Goal: Task Accomplishment & Management: Use online tool/utility

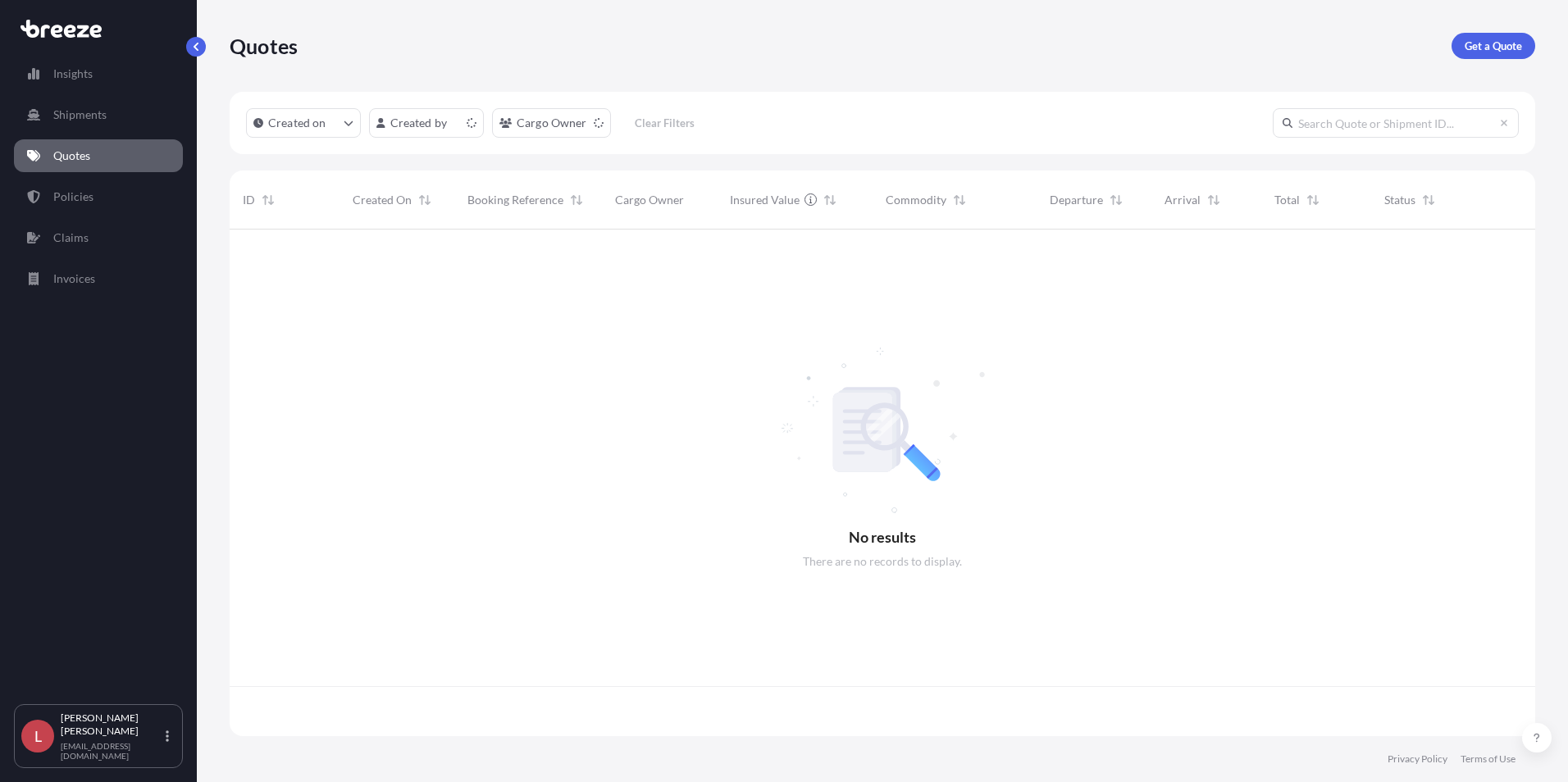
scroll to position [503, 1293]
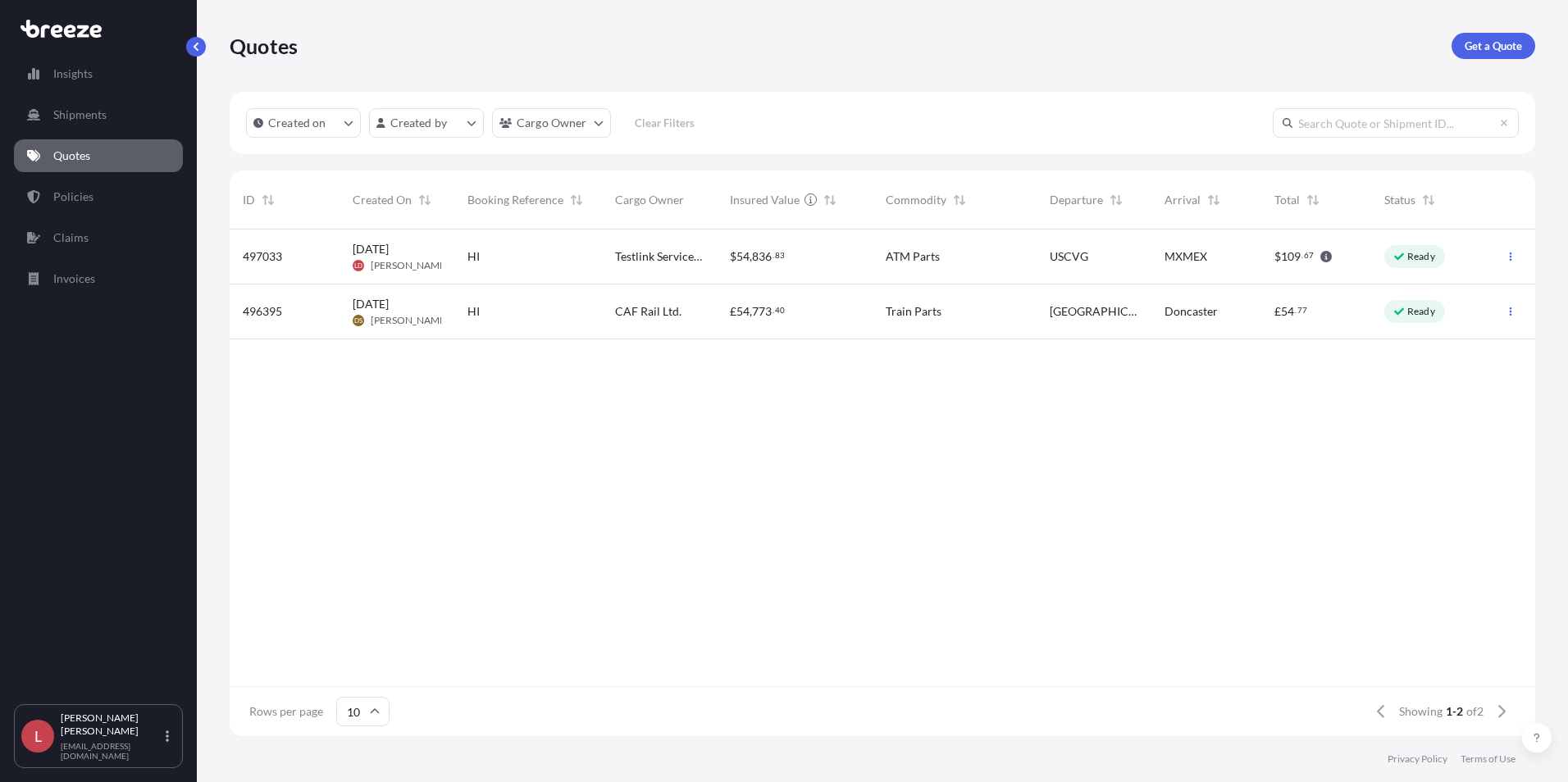
click at [612, 257] on div "Testlink Services Ltd." at bounding box center [659, 257] width 115 height 55
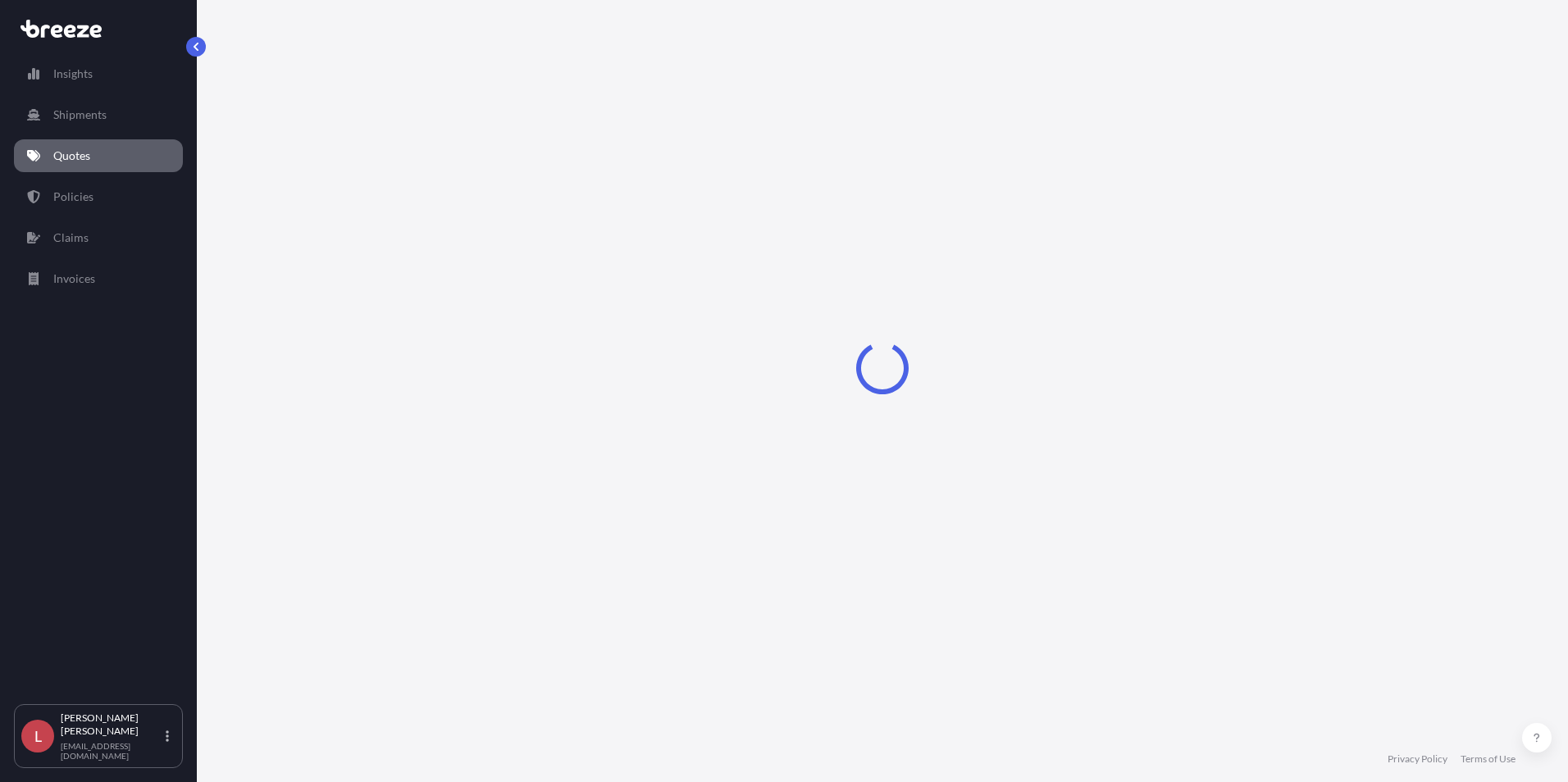
select select "Road"
select select "Air"
select select "Road"
select select "1"
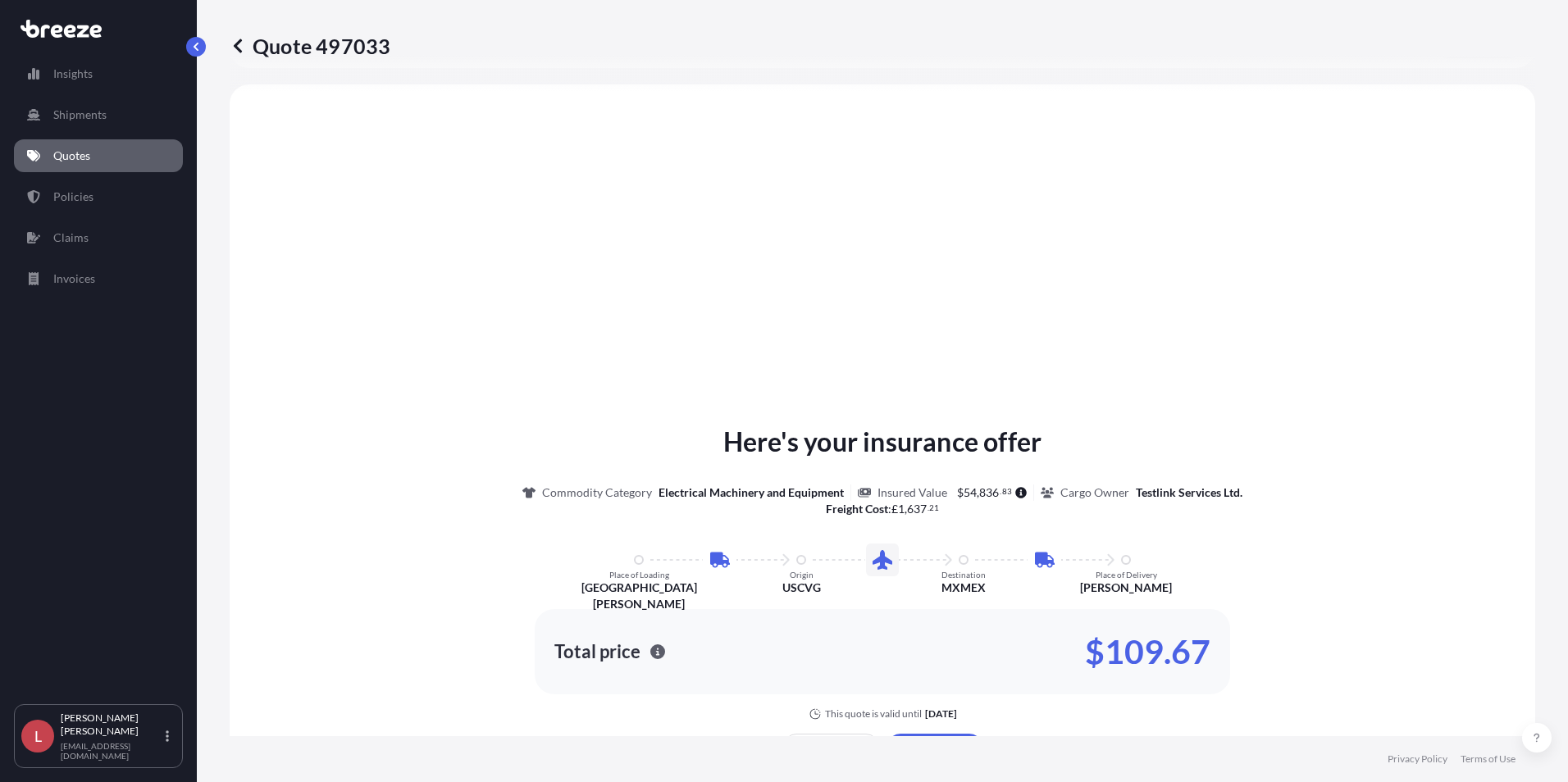
scroll to position [656, 0]
click at [732, 353] on div "Here's your insurance offer Commodity Category Electrical Machinery and Equipme…" at bounding box center [882, 606] width 1260 height 1004
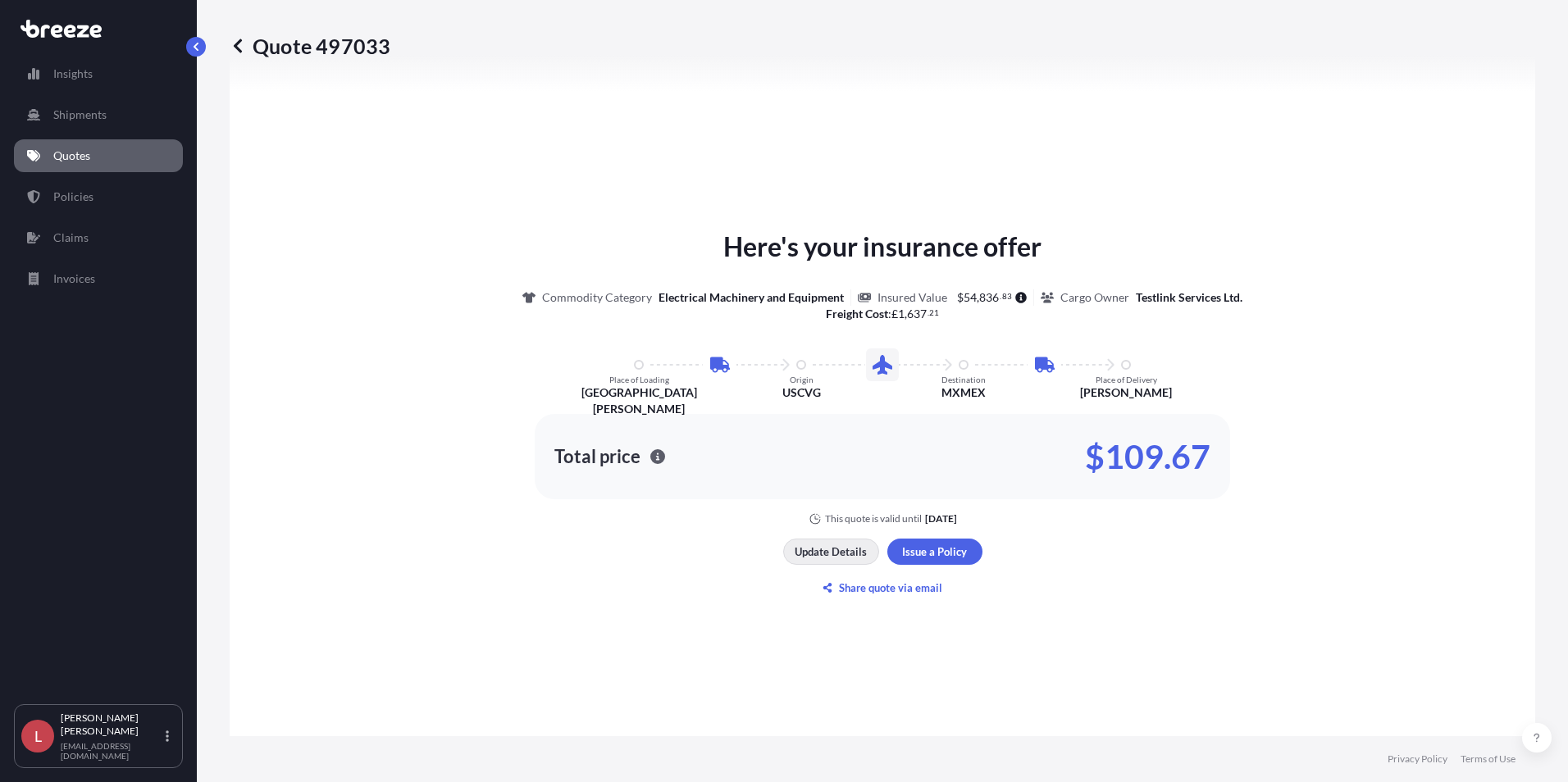
click at [837, 552] on p "Update Details" at bounding box center [831, 551] width 73 height 17
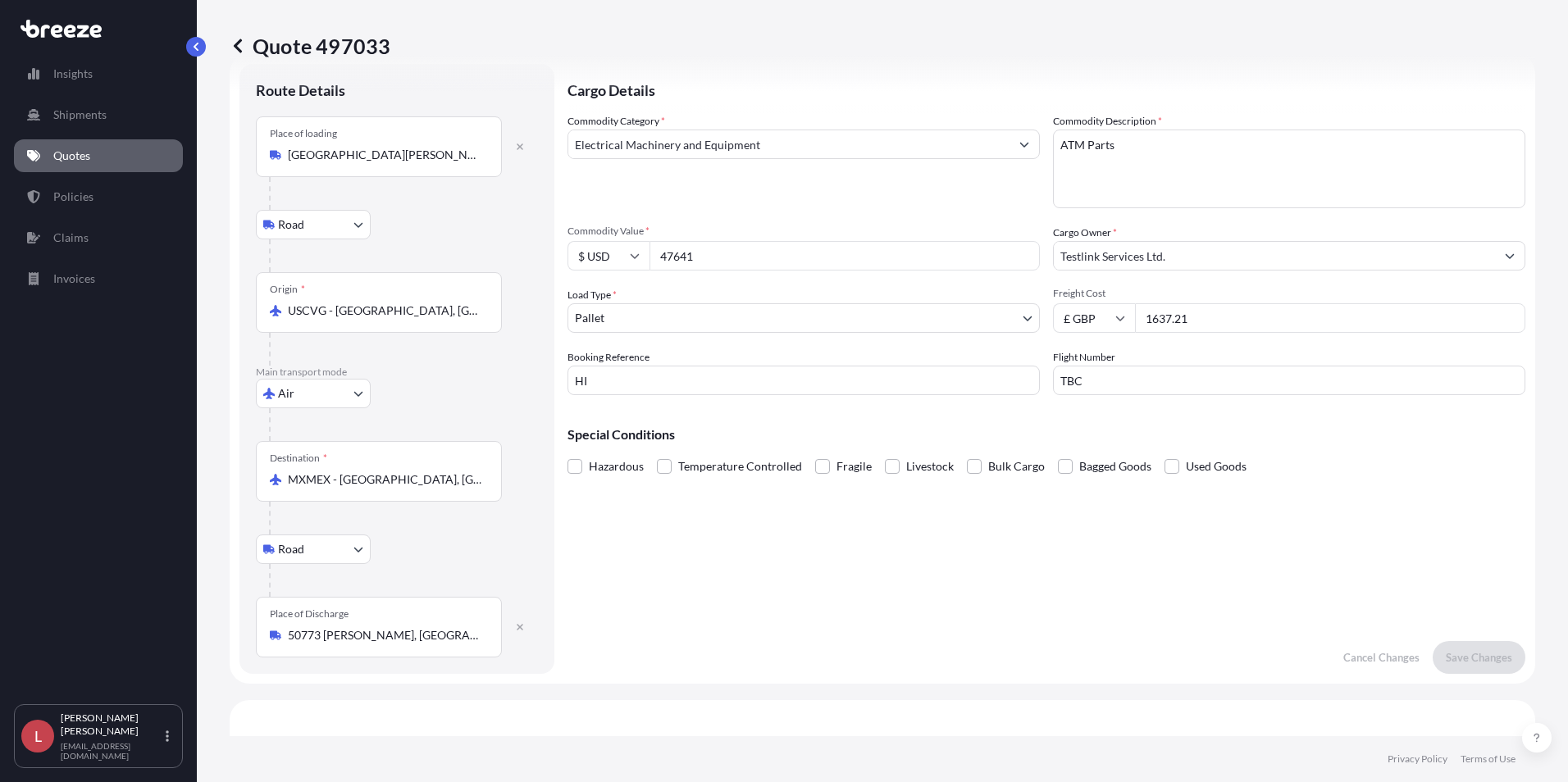
scroll to position [26, 0]
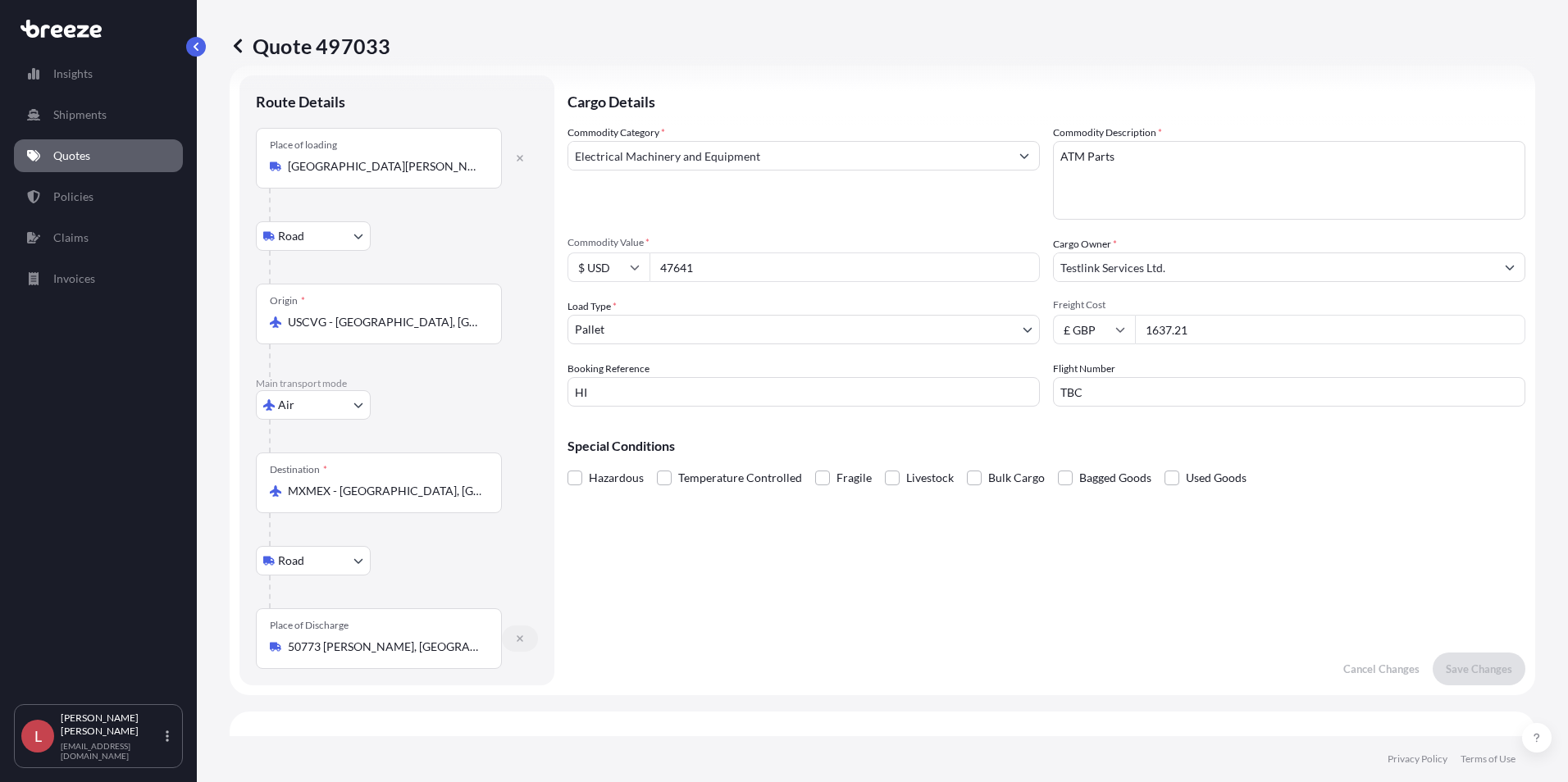
click at [517, 640] on icon "button" at bounding box center [520, 639] width 10 height 10
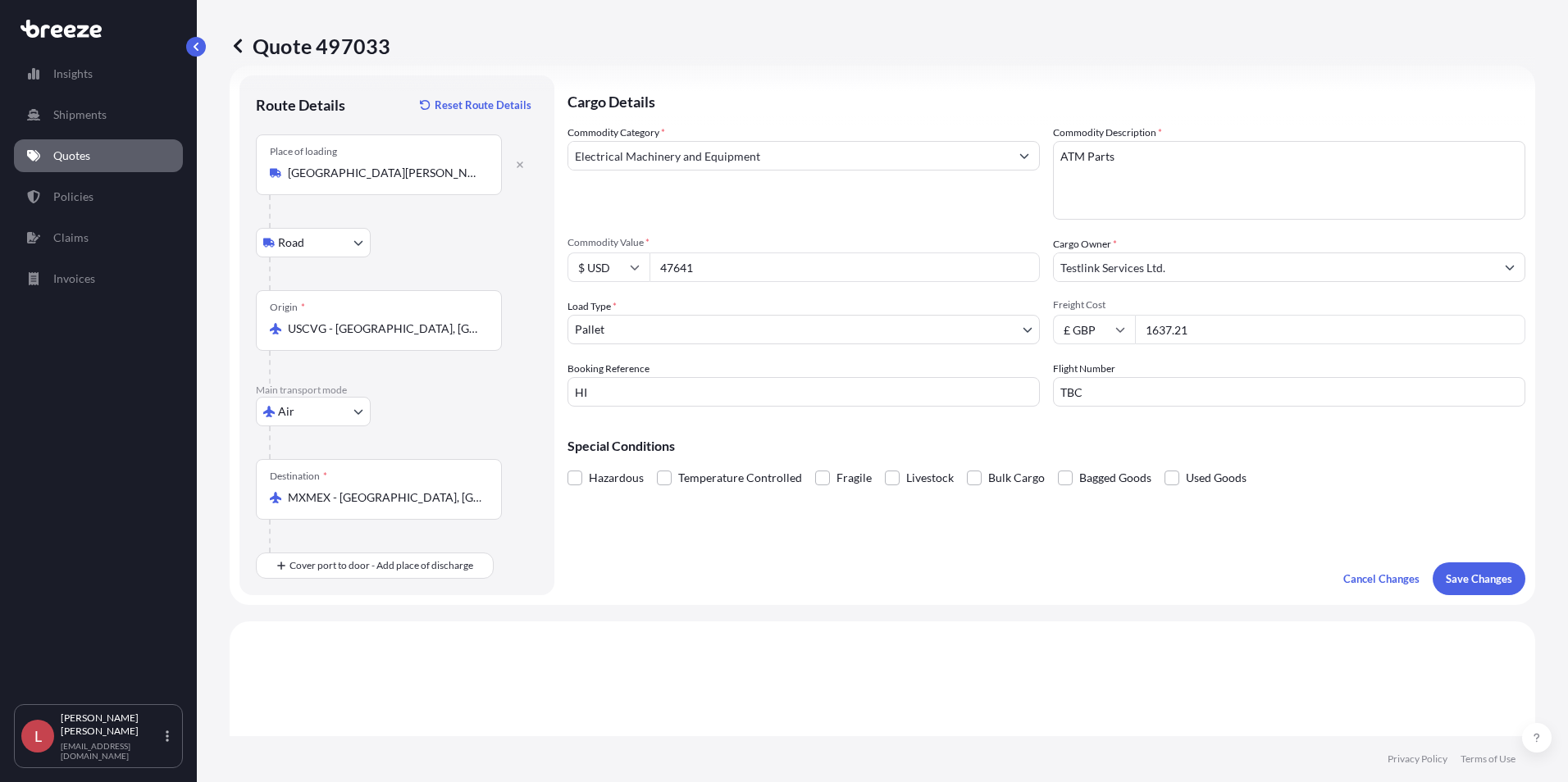
click at [396, 497] on input "MXMEX - [GEOGRAPHIC_DATA], [GEOGRAPHIC_DATA]" at bounding box center [384, 497] width 193 height 17
drag, startPoint x: 472, startPoint y: 500, endPoint x: 275, endPoint y: 494, distance: 197.1
click at [275, 494] on div "MXMEX - [GEOGRAPHIC_DATA], [GEOGRAPHIC_DATA]" at bounding box center [379, 497] width 218 height 17
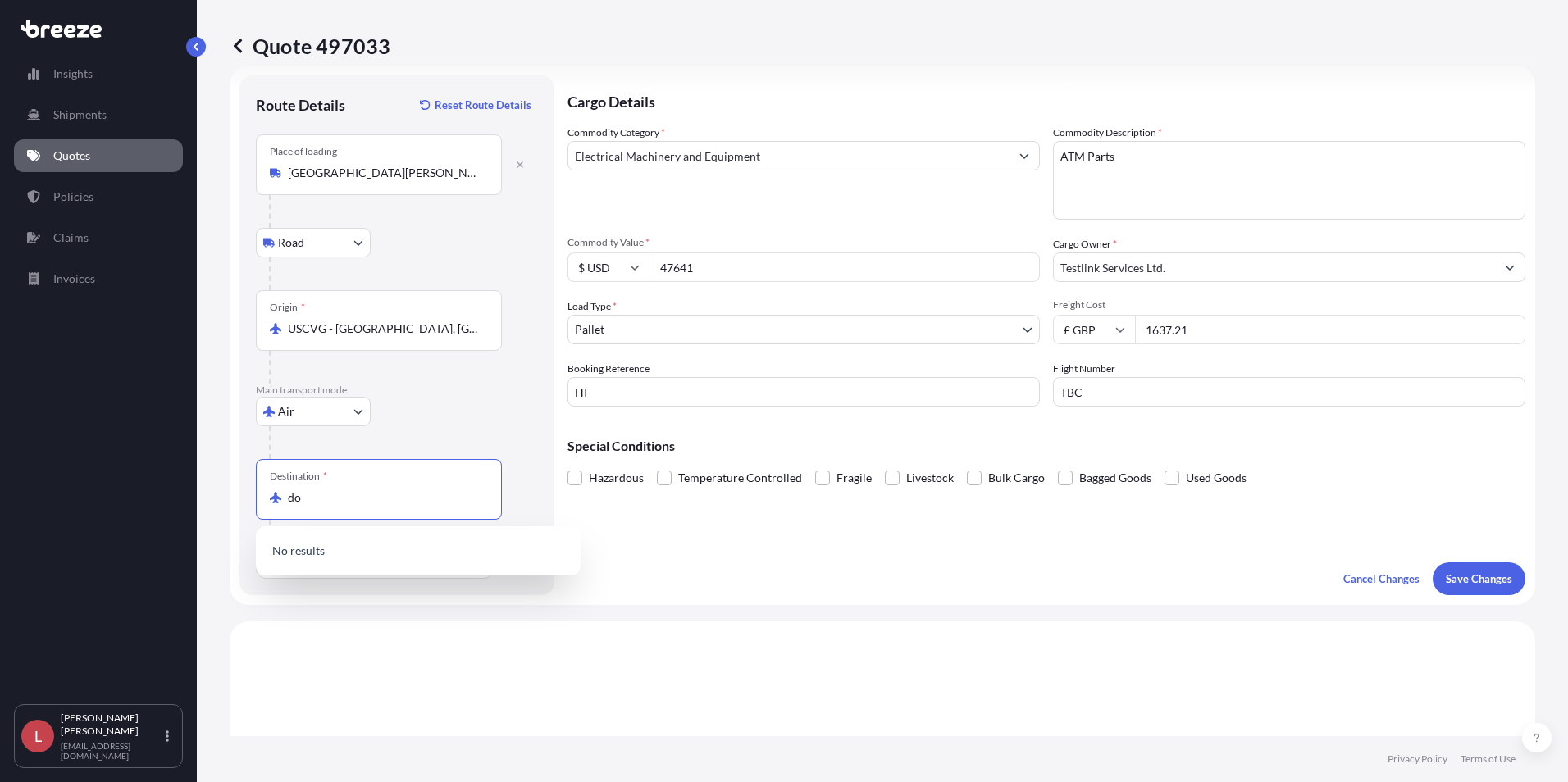
type input "d"
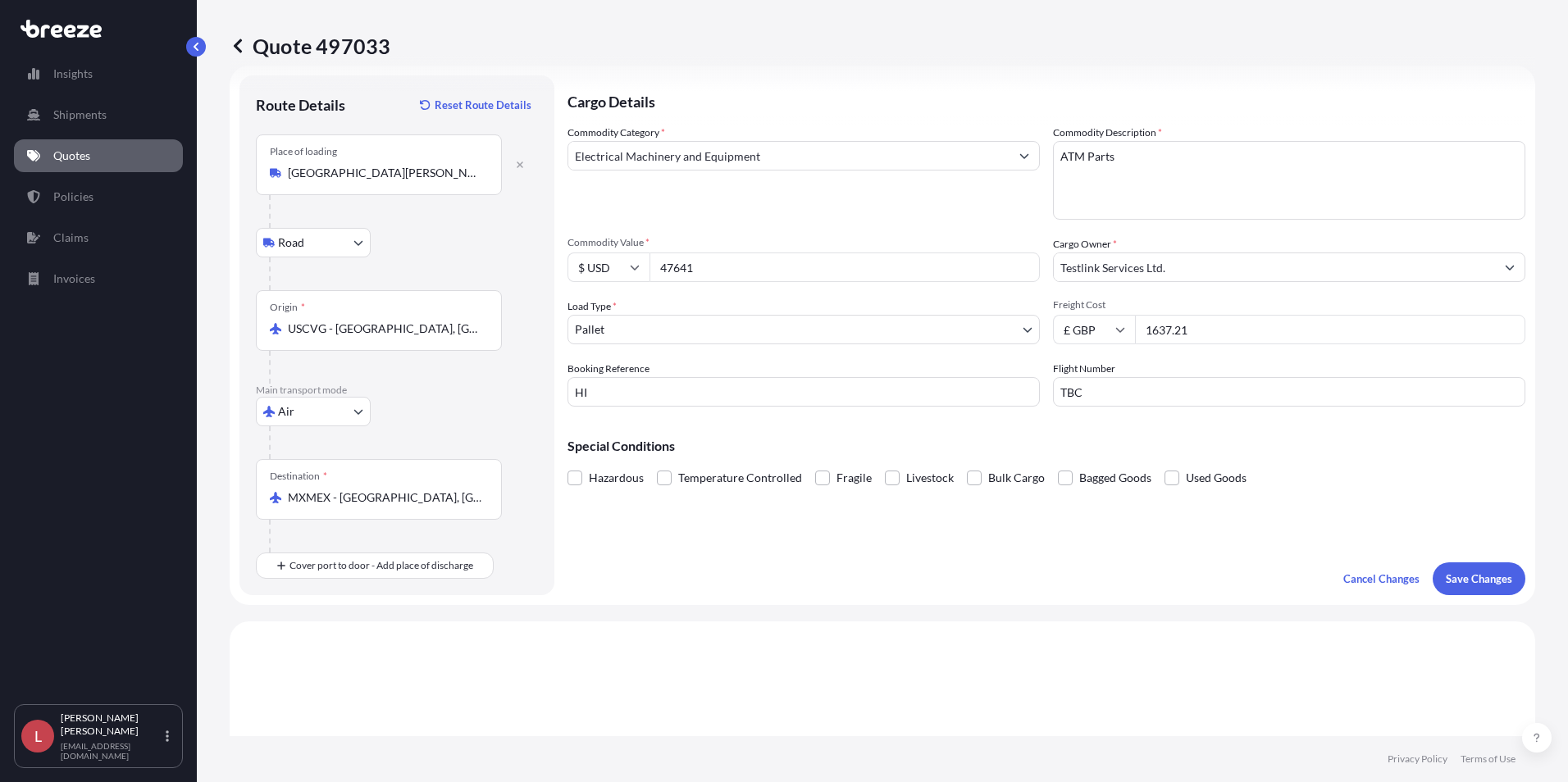
click at [338, 503] on input "MXMEX - [GEOGRAPHIC_DATA], [GEOGRAPHIC_DATA]" at bounding box center [384, 497] width 193 height 17
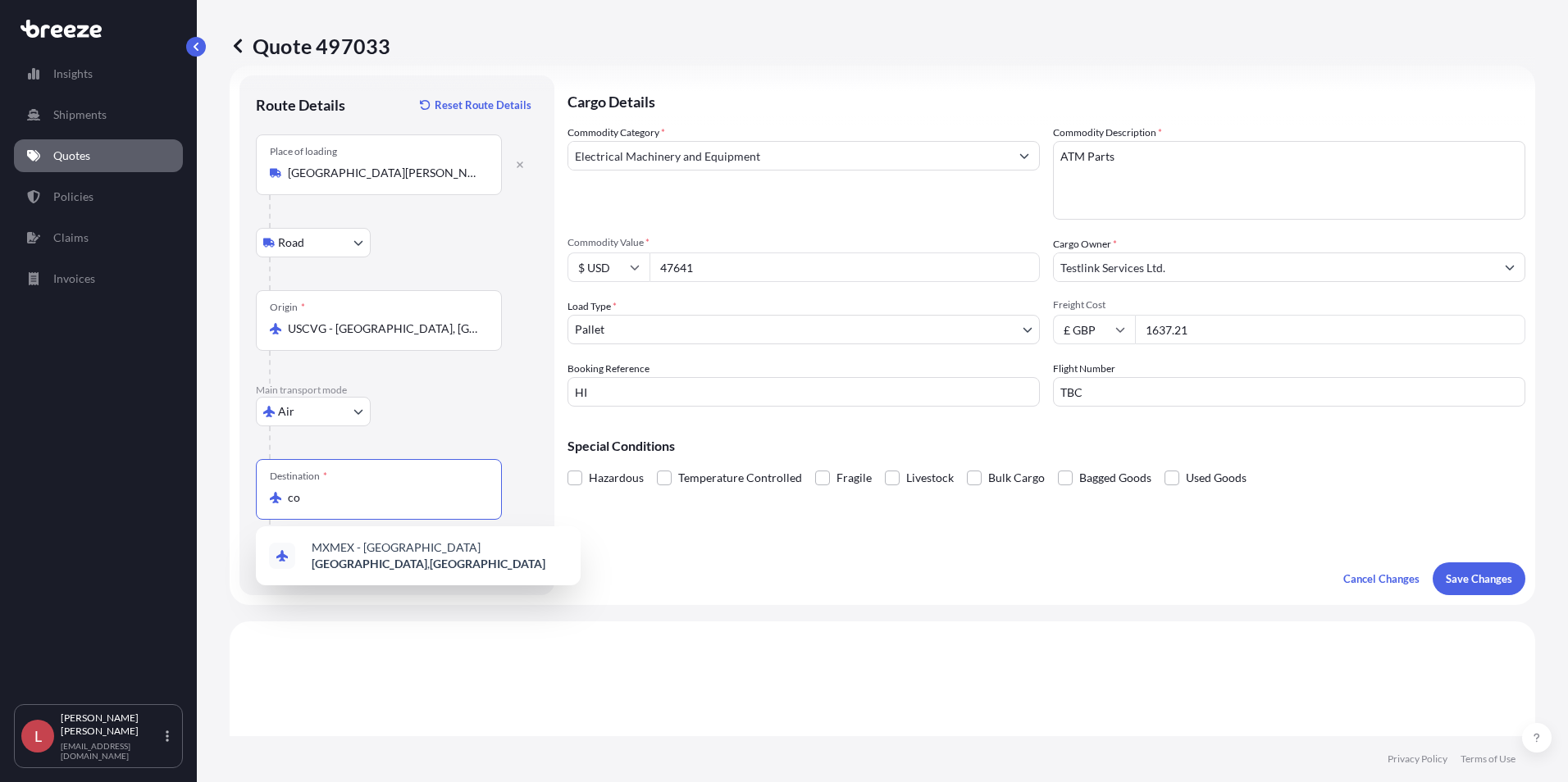
type input "o"
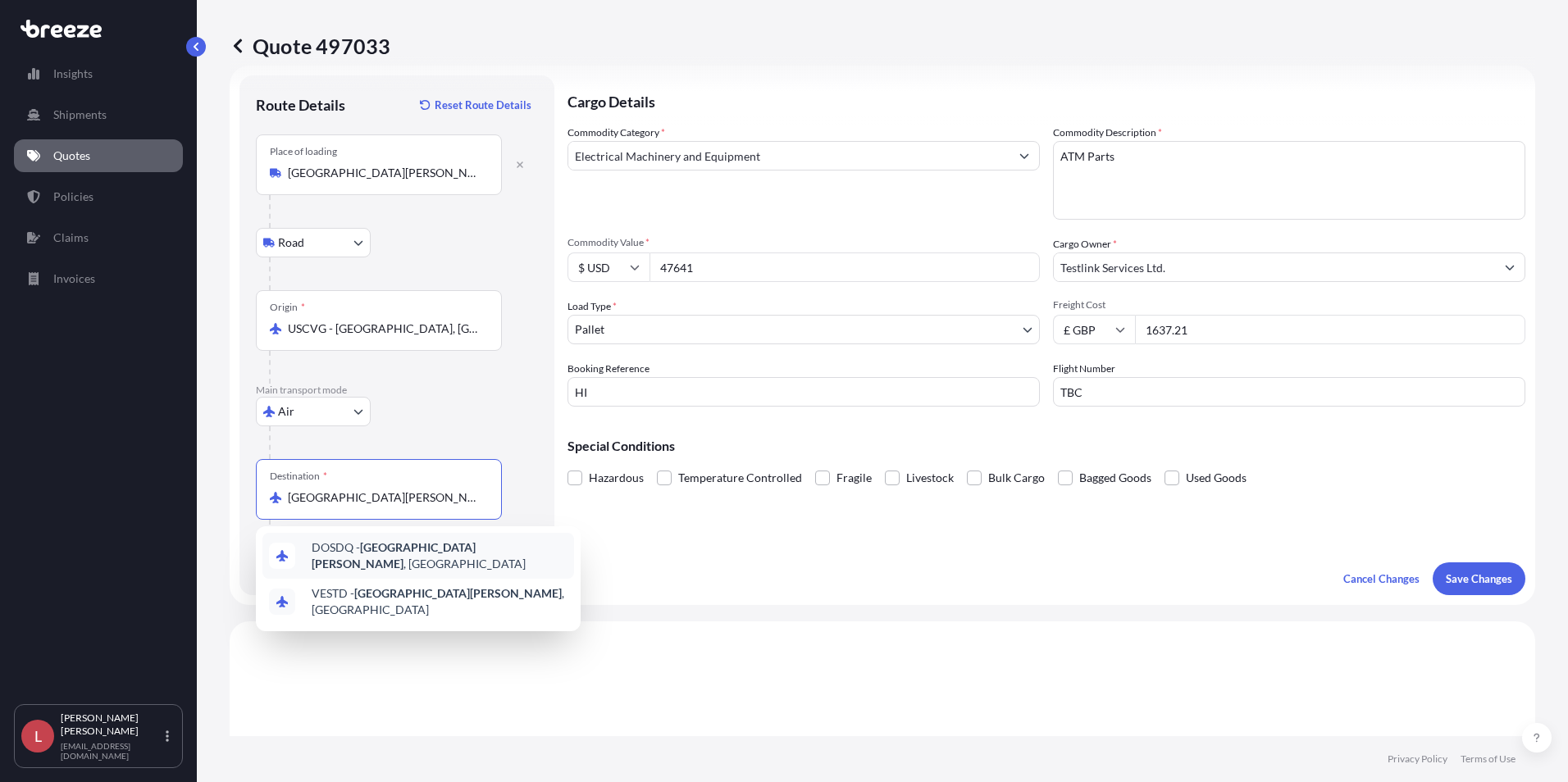
click at [432, 545] on span "DOSDQ - [GEOGRAPHIC_DATA][PERSON_NAME] , [GEOGRAPHIC_DATA]" at bounding box center [440, 555] width 256 height 32
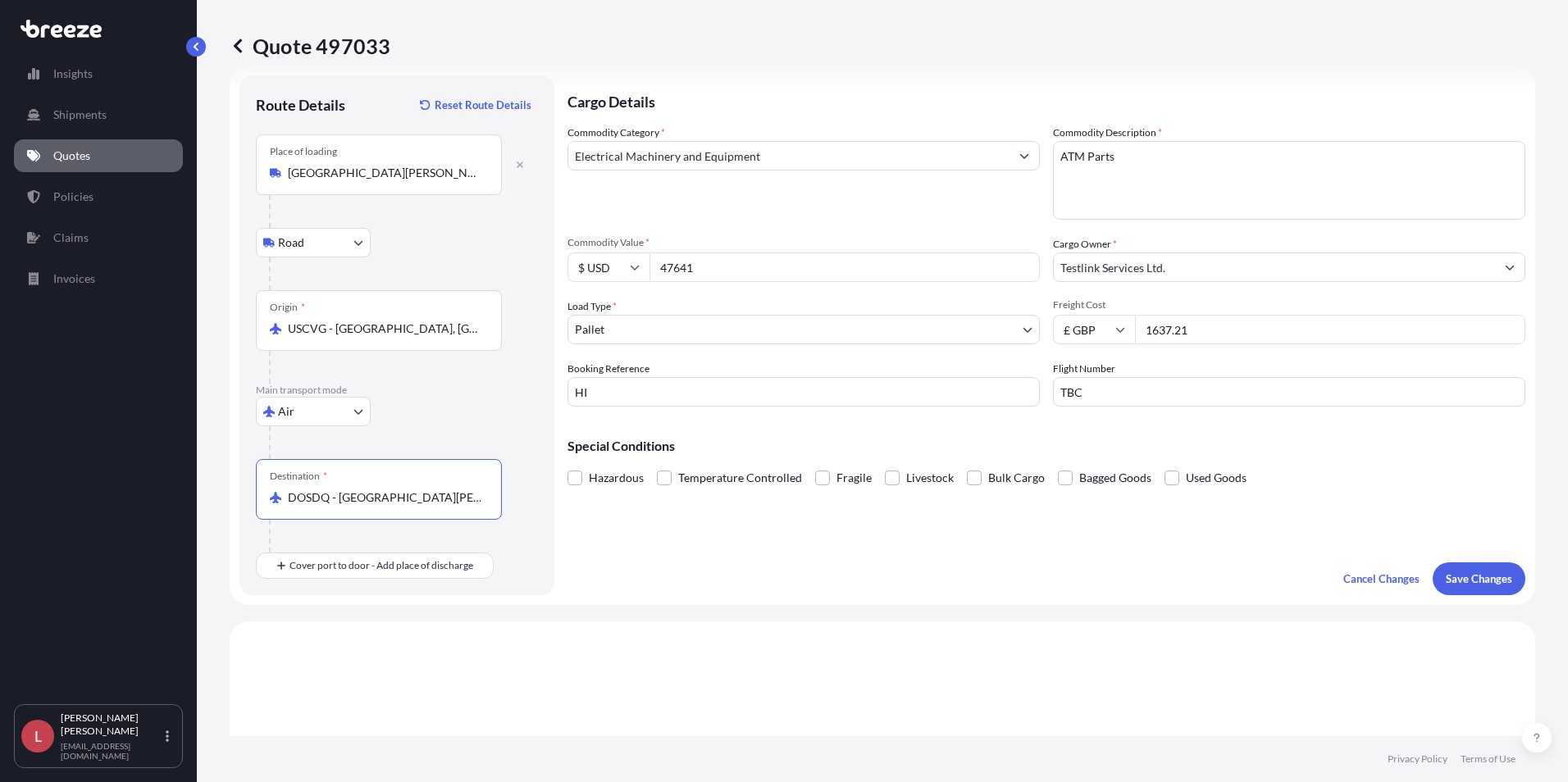
type input "DOSDQ - [GEOGRAPHIC_DATA][PERSON_NAME], [GEOGRAPHIC_DATA]"
click at [1043, 421] on div "Special Conditions Hazardous Temperature Controlled Fragile Livestock Bulk Carg…" at bounding box center [1046, 455] width 958 height 71
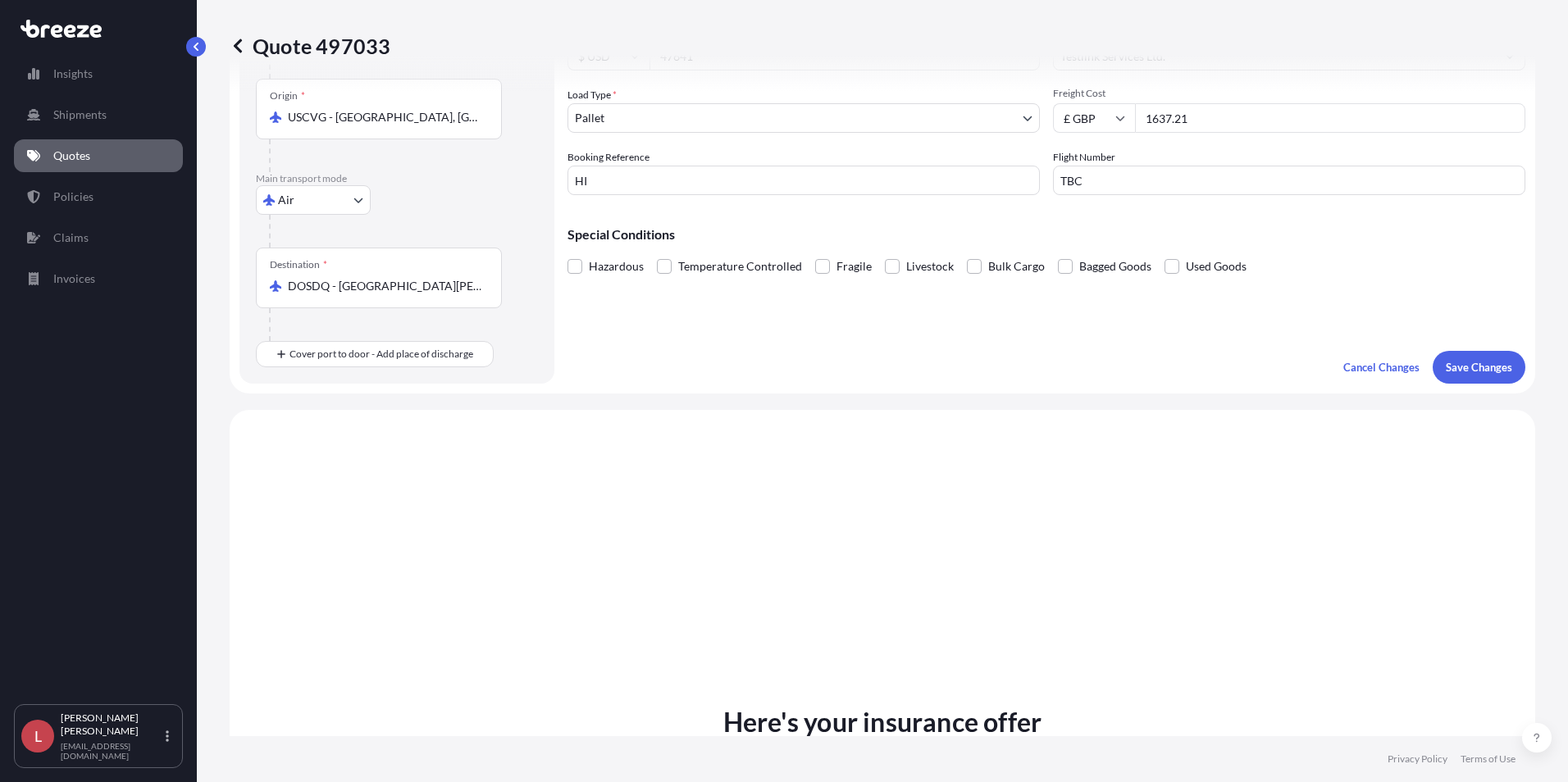
scroll to position [0, 0]
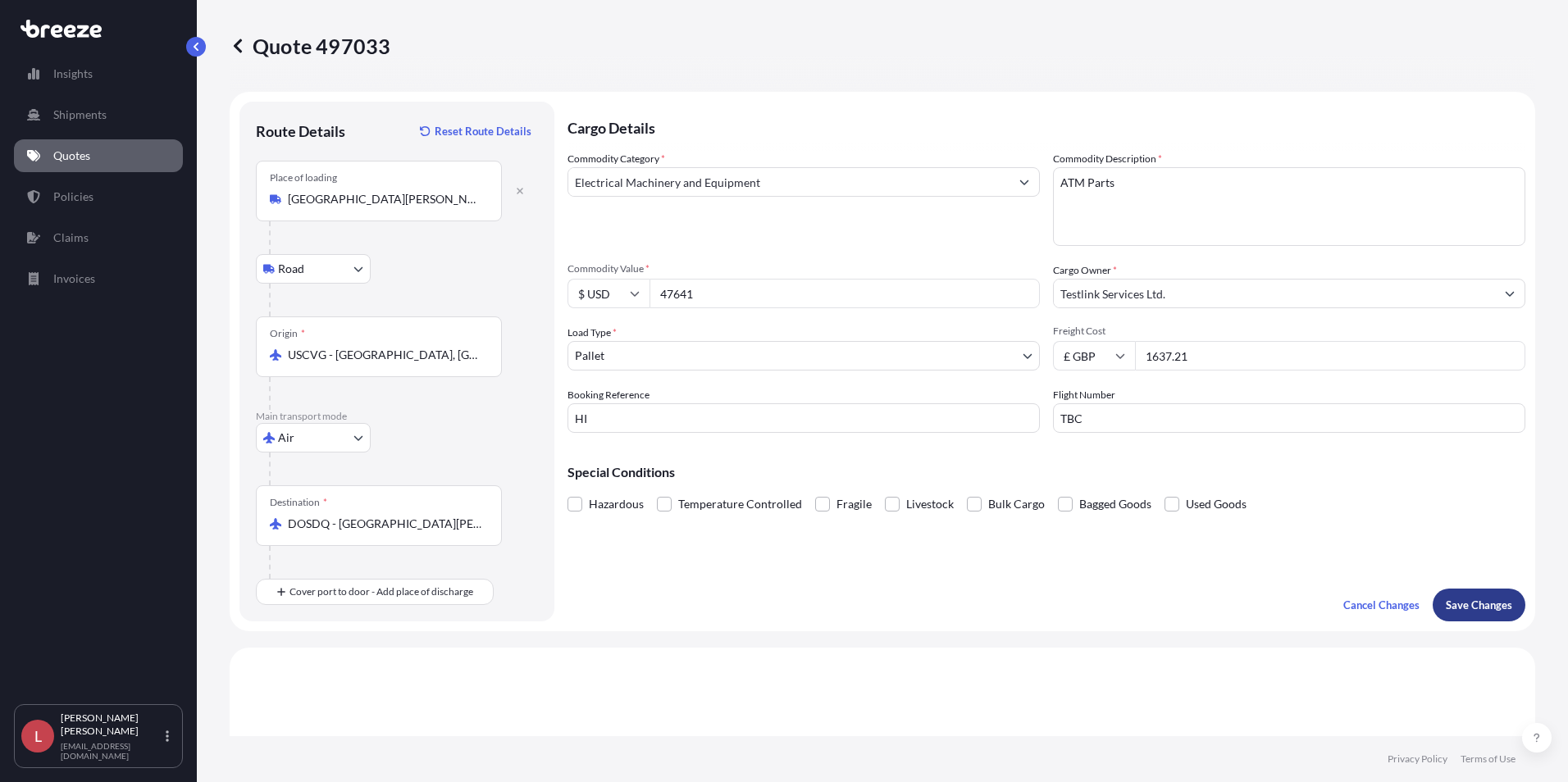
click at [1251, 600] on p "Save Changes" at bounding box center [1480, 604] width 67 height 17
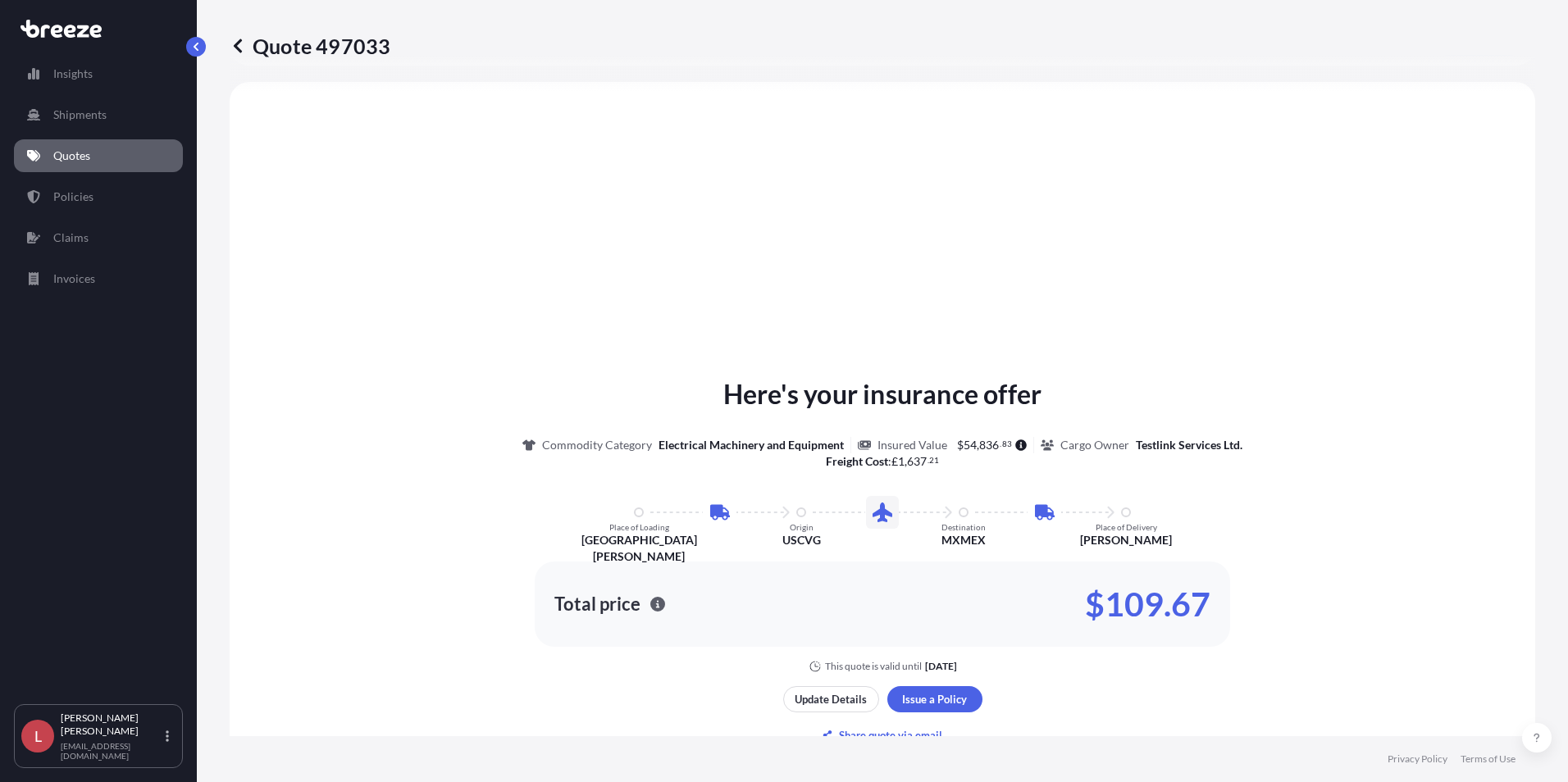
select select "Road"
select select "Air"
select select "1"
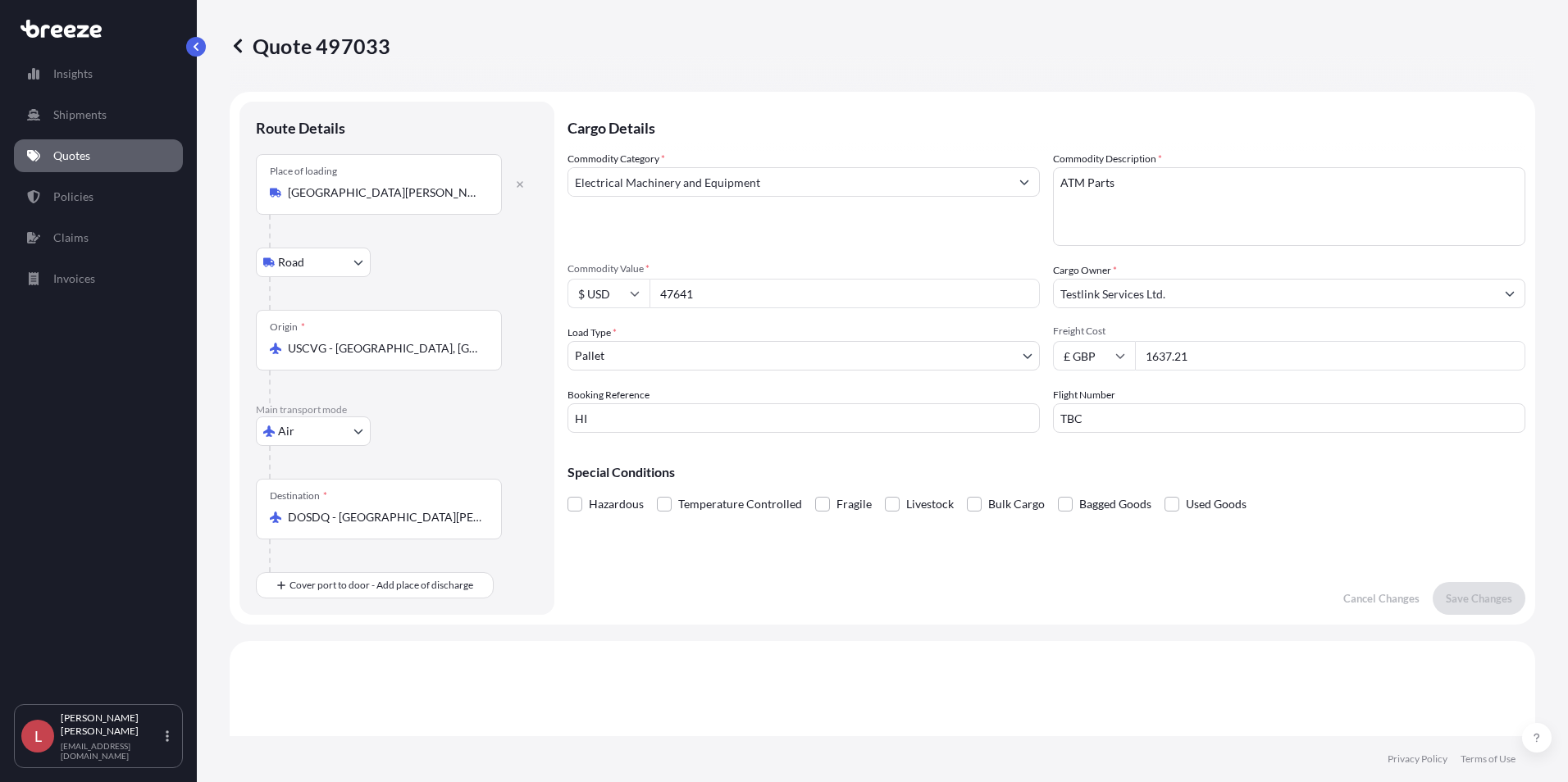
click at [241, 48] on icon at bounding box center [237, 45] width 17 height 17
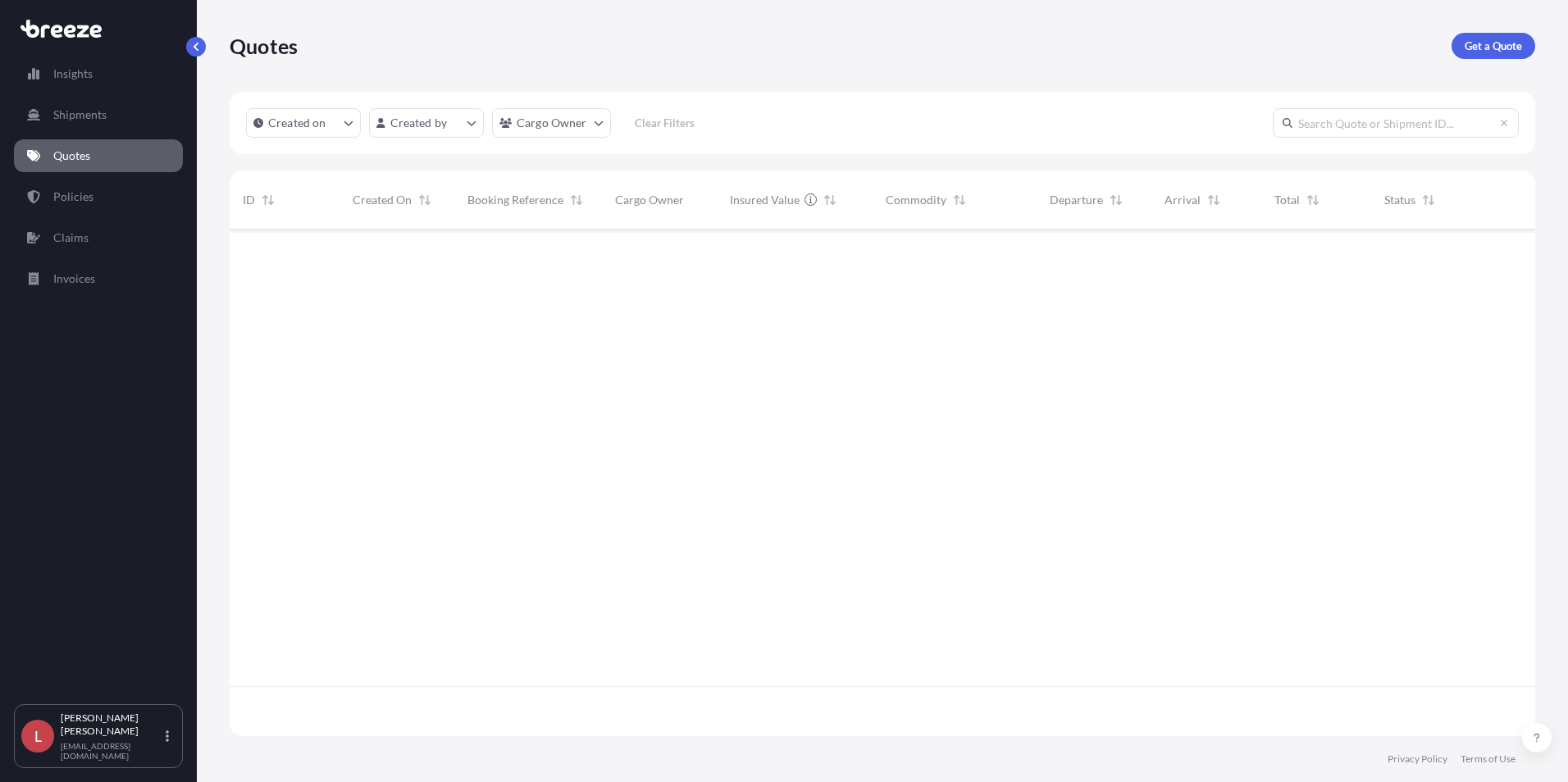
scroll to position [503, 1293]
